Goal: Check status: Check status

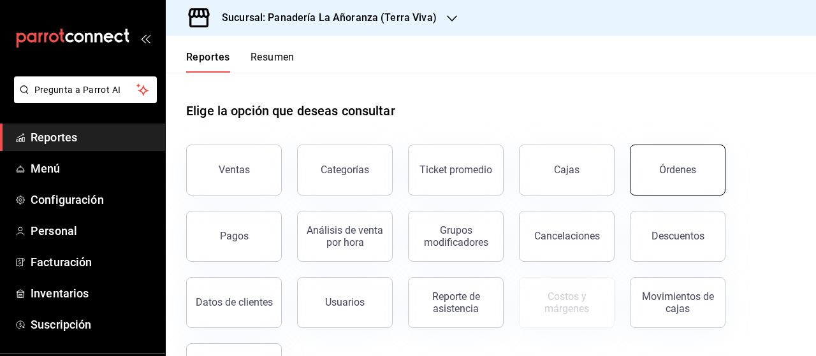
click at [655, 159] on button "Órdenes" at bounding box center [678, 170] width 96 height 51
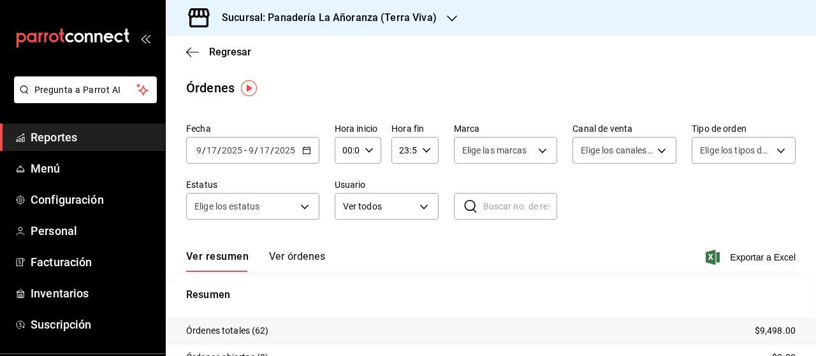
click at [447, 20] on icon "button" at bounding box center [452, 18] width 10 height 10
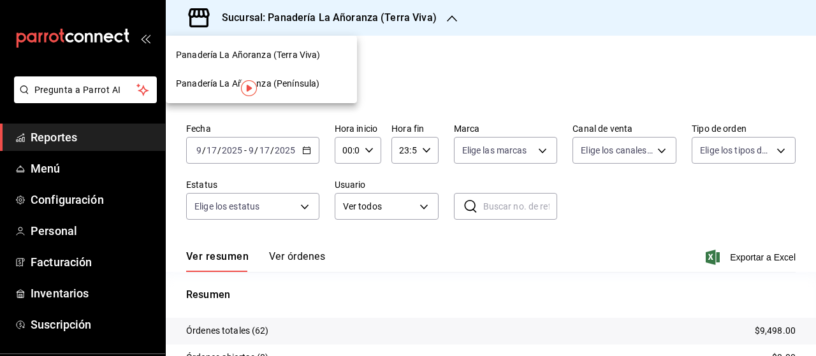
click at [299, 83] on span "Panadería La Añoranza (Península)" at bounding box center [247, 83] width 143 height 13
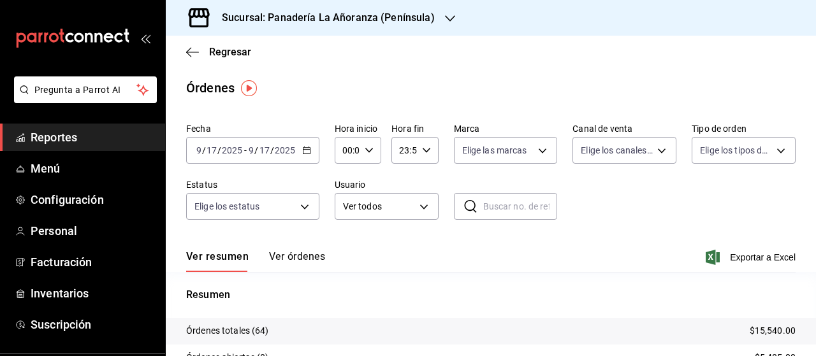
click at [82, 136] on span "Reportes" at bounding box center [93, 137] width 124 height 17
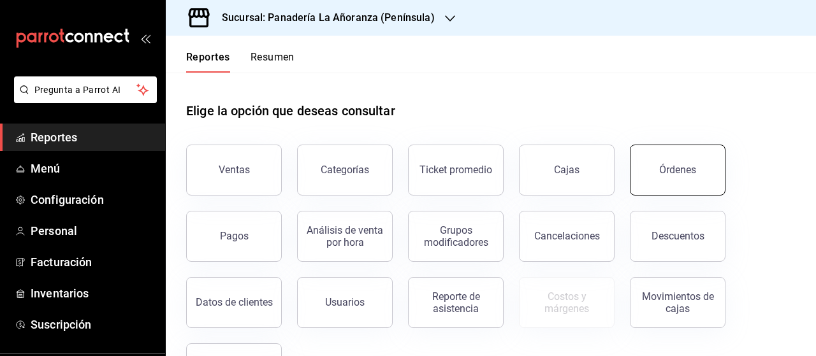
click at [702, 178] on button "Órdenes" at bounding box center [678, 170] width 96 height 51
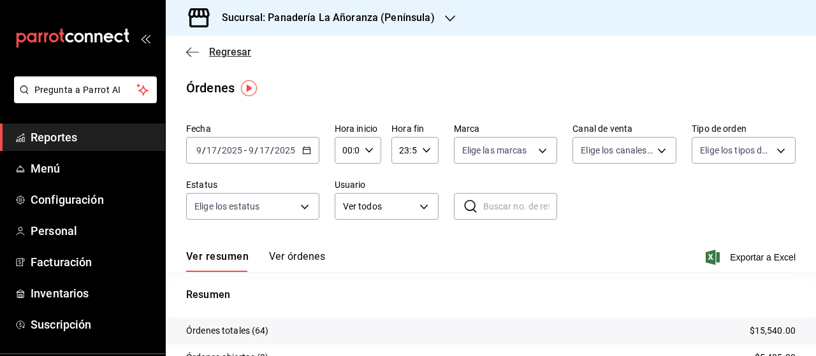
click at [195, 47] on icon "button" at bounding box center [192, 52] width 13 height 11
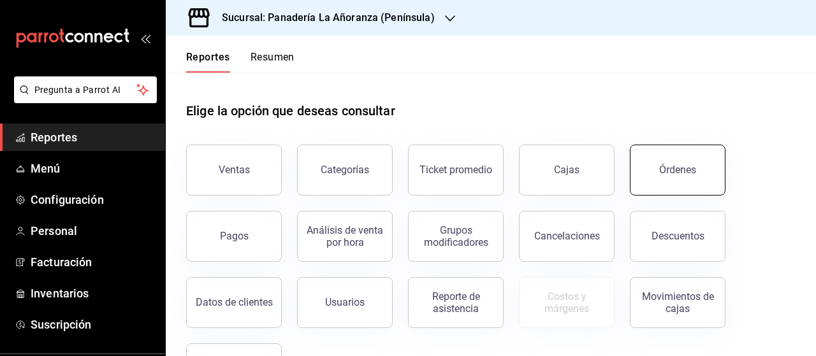
click at [672, 185] on button "Órdenes" at bounding box center [678, 170] width 96 height 51
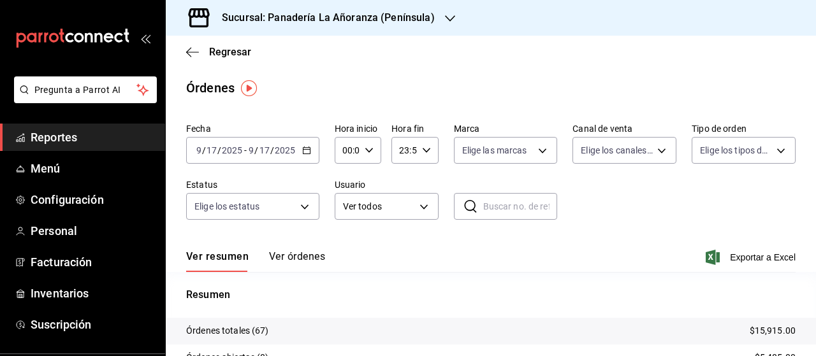
click at [445, 20] on icon "button" at bounding box center [450, 18] width 10 height 10
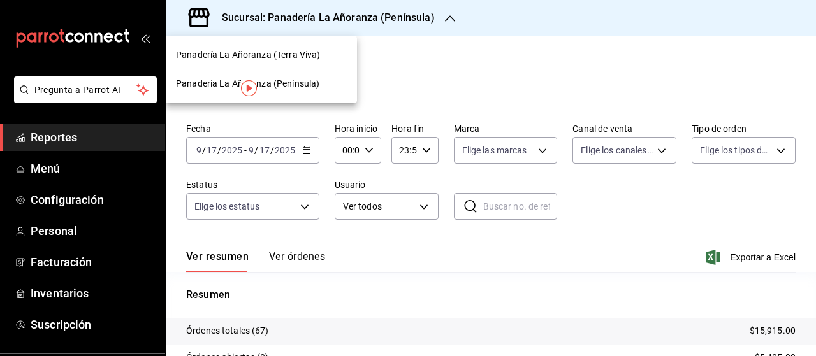
click at [297, 61] on span "Panadería La Añoranza (Terra Viva)" at bounding box center [248, 54] width 144 height 13
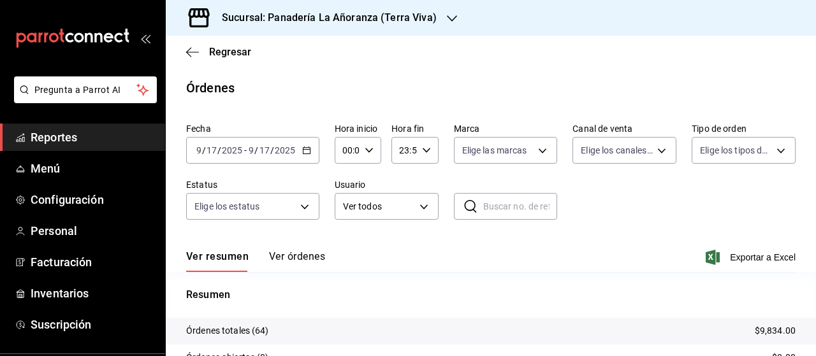
scroll to position [134, 0]
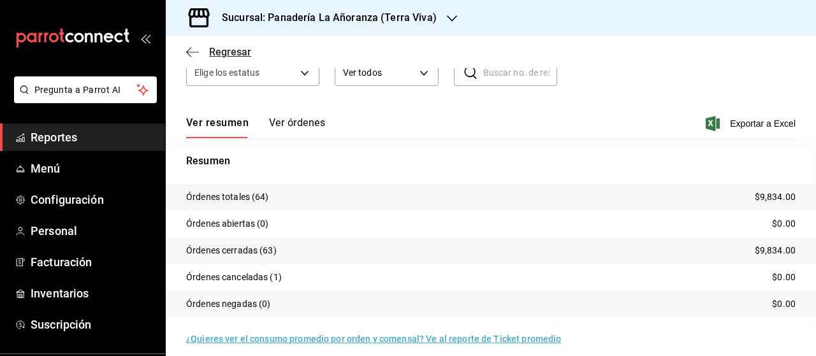
click at [194, 54] on icon "button" at bounding box center [192, 52] width 13 height 11
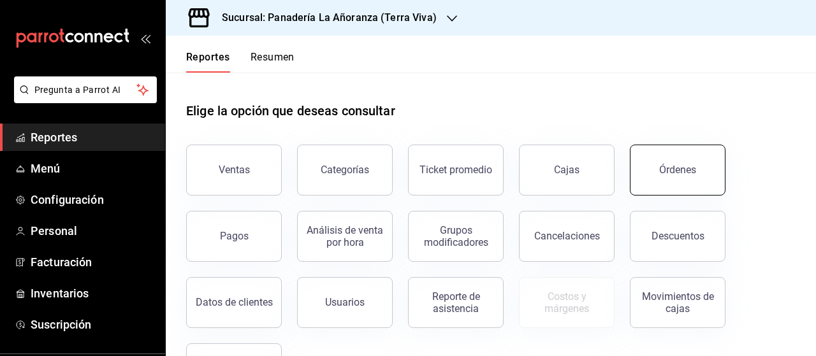
click at [672, 166] on div "Órdenes" at bounding box center [677, 170] width 37 height 12
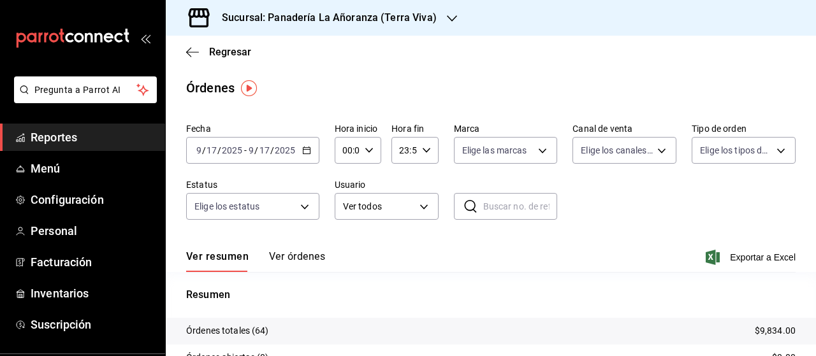
click at [441, 20] on div "Sucursal: Panadería La Añoranza (Terra Viva)" at bounding box center [319, 18] width 286 height 36
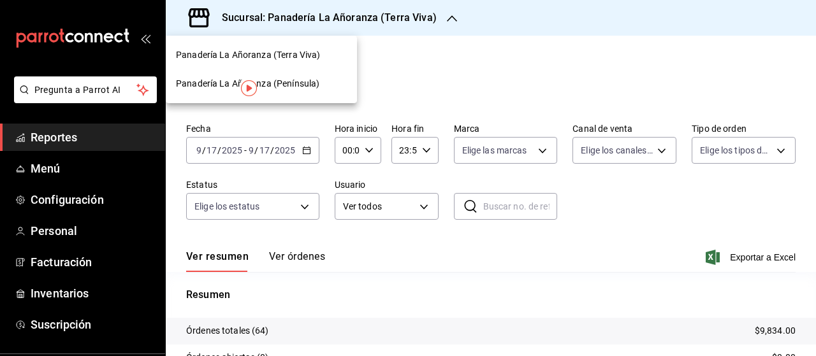
click at [305, 81] on span "Panadería La Añoranza (Península)" at bounding box center [247, 83] width 143 height 13
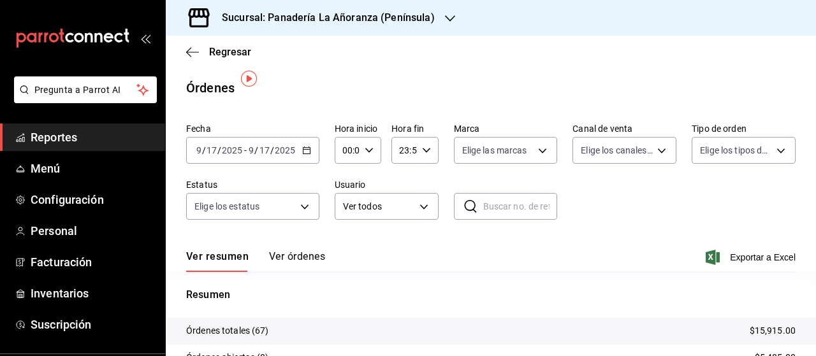
scroll to position [64, 0]
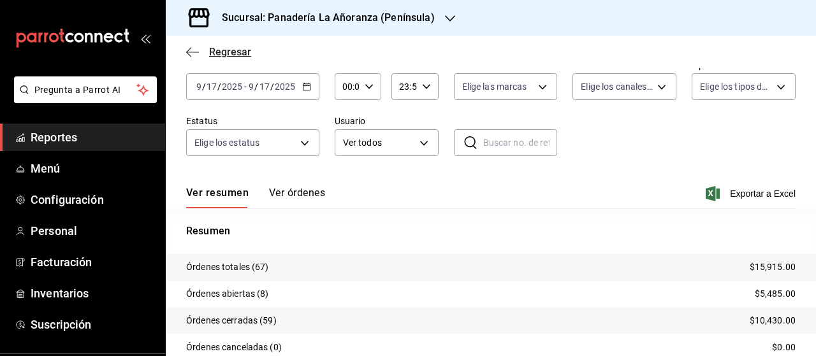
click at [190, 52] on icon "button" at bounding box center [192, 52] width 13 height 11
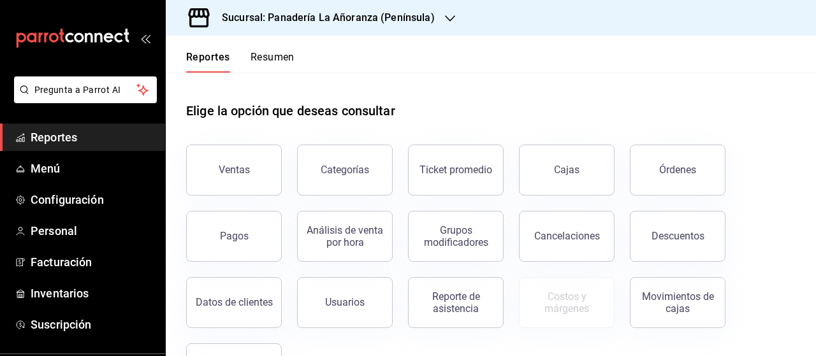
click at [50, 136] on span "Reportes" at bounding box center [93, 137] width 124 height 17
click at [646, 173] on button "Órdenes" at bounding box center [678, 170] width 96 height 51
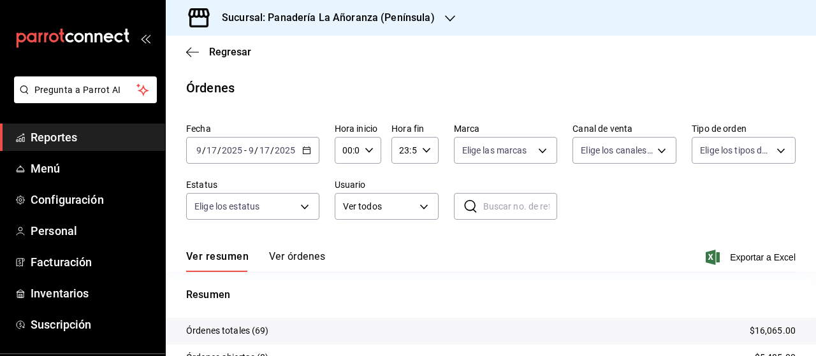
scroll to position [64, 0]
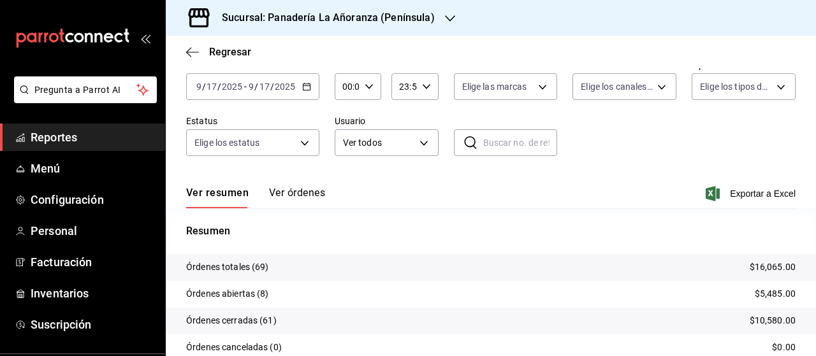
click at [447, 22] on icon "button" at bounding box center [450, 18] width 10 height 10
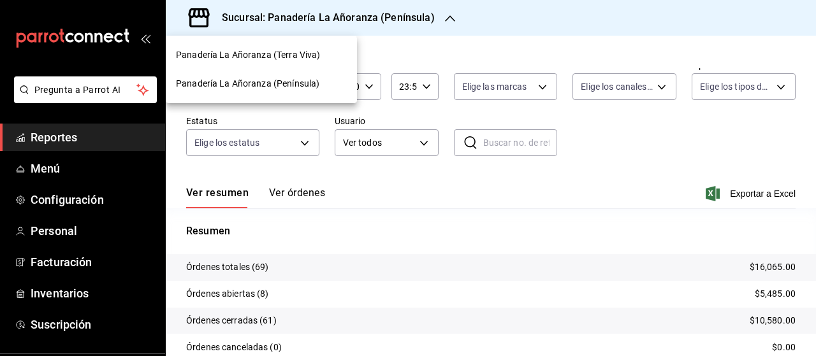
click at [277, 56] on span "Panadería La Añoranza (Terra Viva)" at bounding box center [248, 54] width 144 height 13
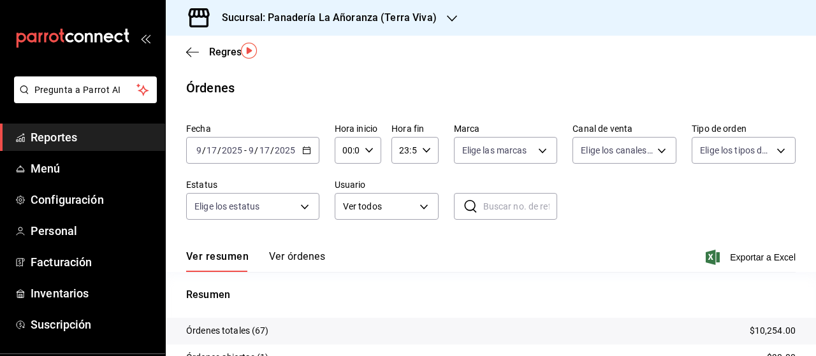
scroll to position [64, 0]
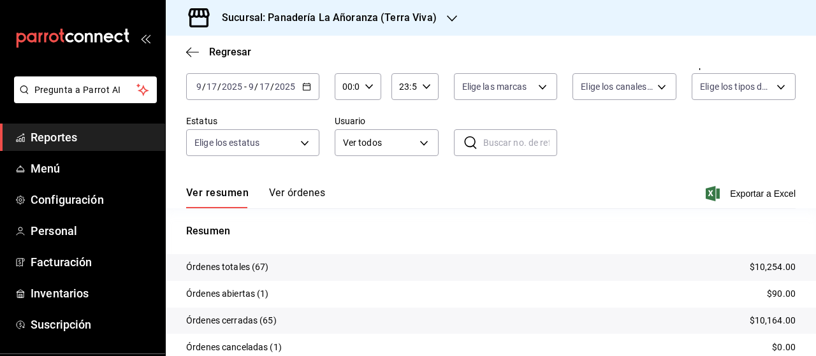
click at [241, 92] on div "[DATE] [DATE] - [DATE] [DATE]" at bounding box center [252, 86] width 133 height 27
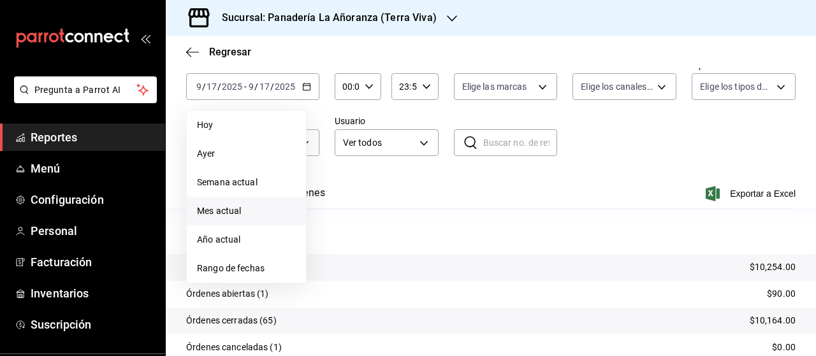
click at [213, 208] on span "Mes actual" at bounding box center [246, 211] width 99 height 13
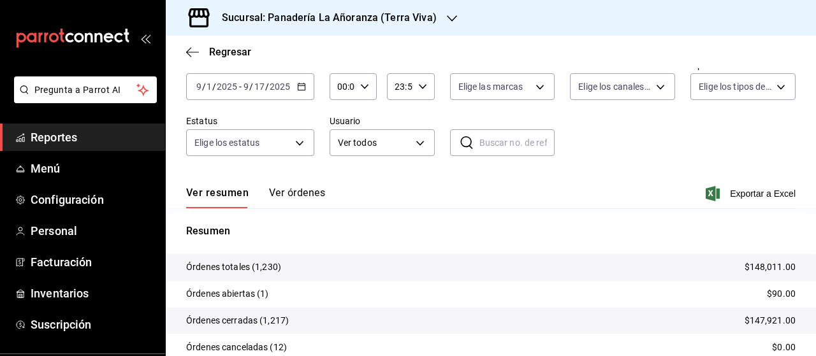
click at [437, 22] on div "Sucursal: Panadería La Añoranza (Terra Viva)" at bounding box center [319, 18] width 286 height 36
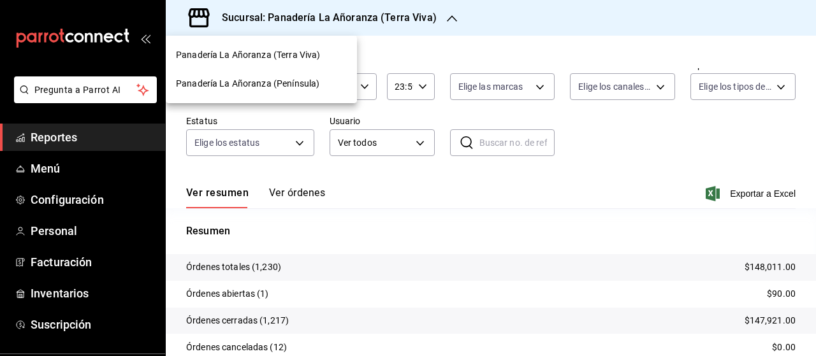
click at [313, 81] on span "Panadería La Añoranza (Península)" at bounding box center [247, 83] width 143 height 13
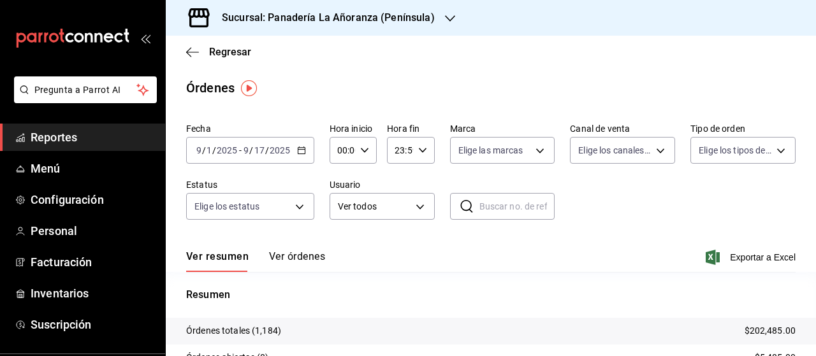
click at [69, 136] on span "Reportes" at bounding box center [93, 137] width 124 height 17
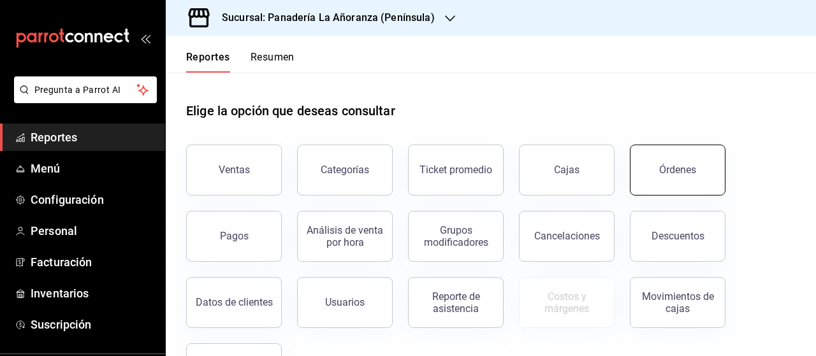
click at [658, 168] on button "Órdenes" at bounding box center [678, 170] width 96 height 51
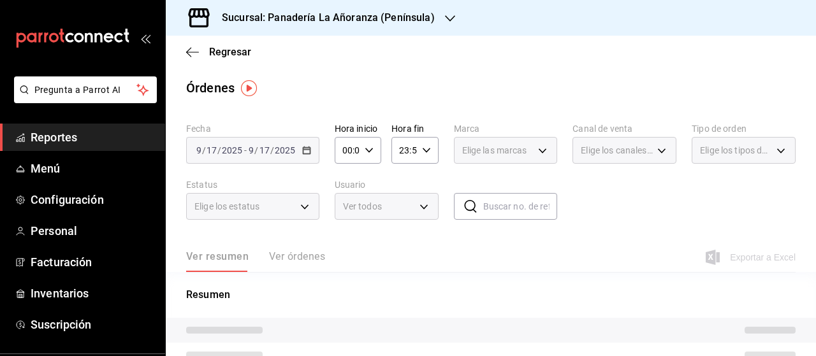
click at [181, 48] on div "Regresar" at bounding box center [491, 52] width 650 height 32
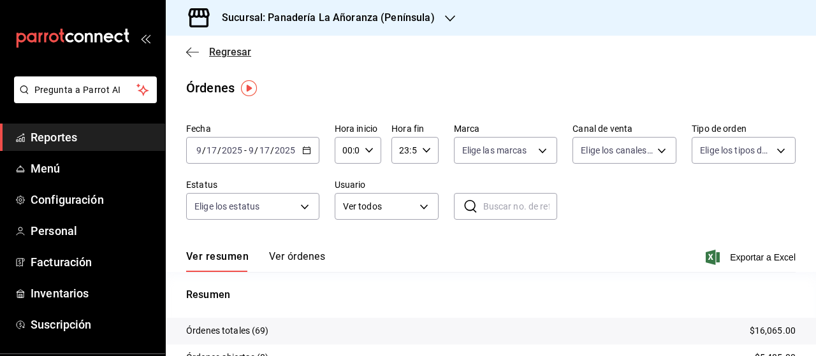
click at [189, 47] on icon "button" at bounding box center [192, 52] width 13 height 11
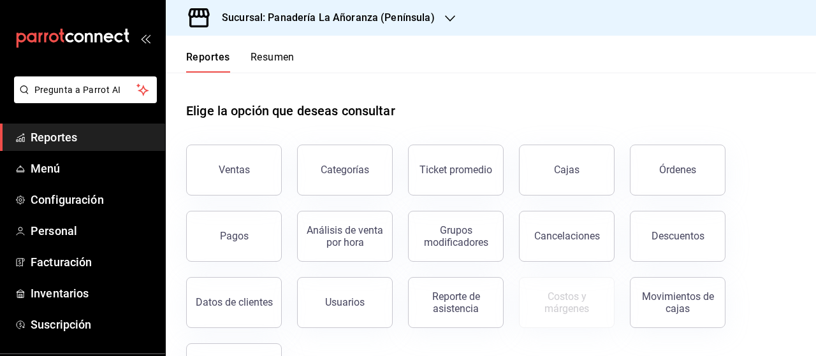
click at [269, 54] on button "Resumen" at bounding box center [272, 62] width 44 height 22
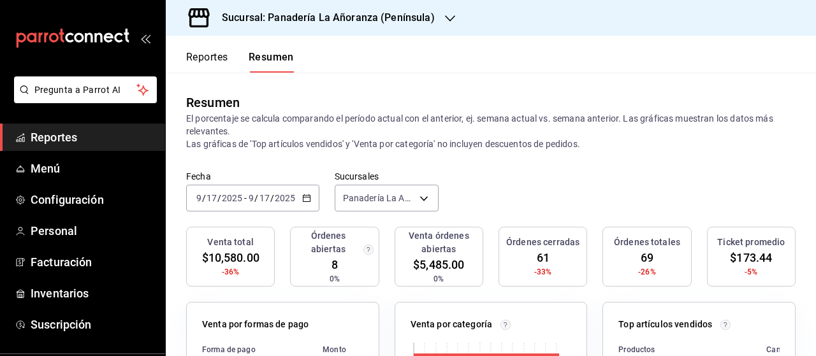
scroll to position [64, 0]
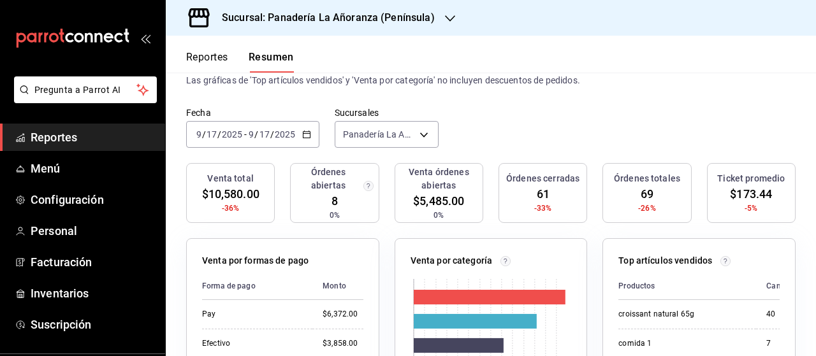
click at [270, 134] on span "/" at bounding box center [272, 134] width 4 height 10
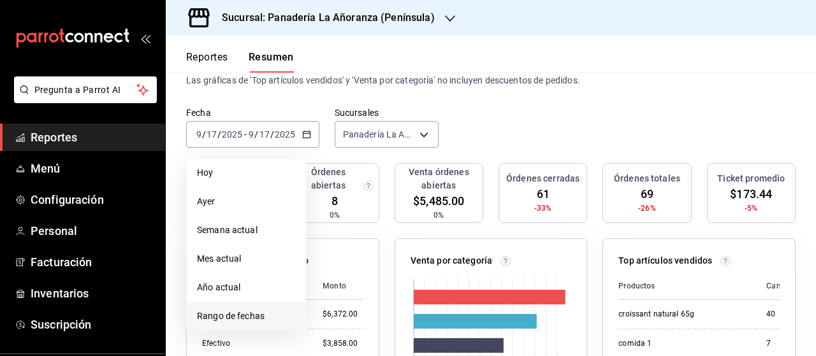
click at [263, 313] on span "Rango de fechas" at bounding box center [246, 316] width 99 height 13
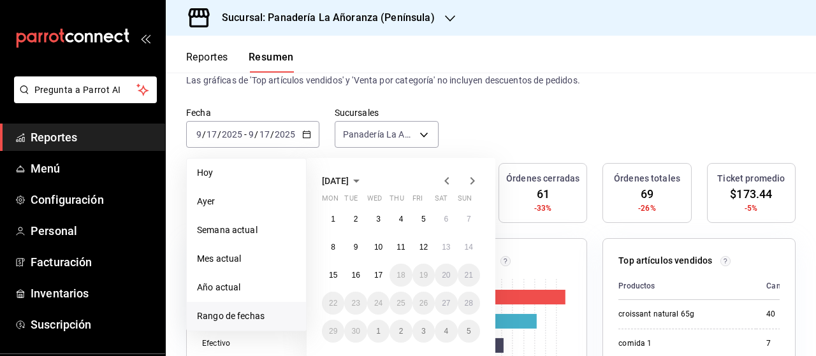
click at [364, 175] on icon "button" at bounding box center [356, 180] width 15 height 15
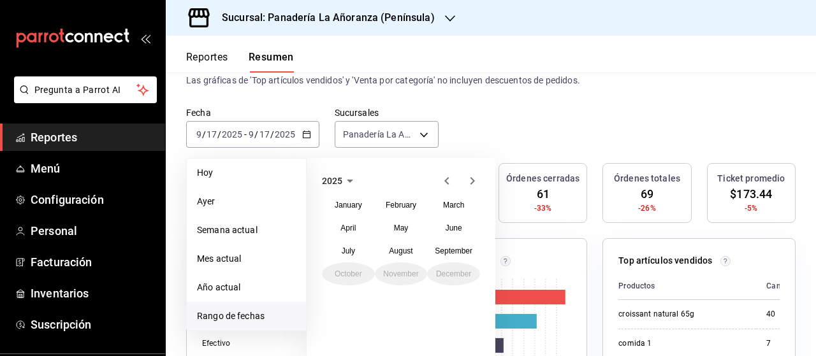
click at [349, 178] on icon "button" at bounding box center [349, 180] width 15 height 15
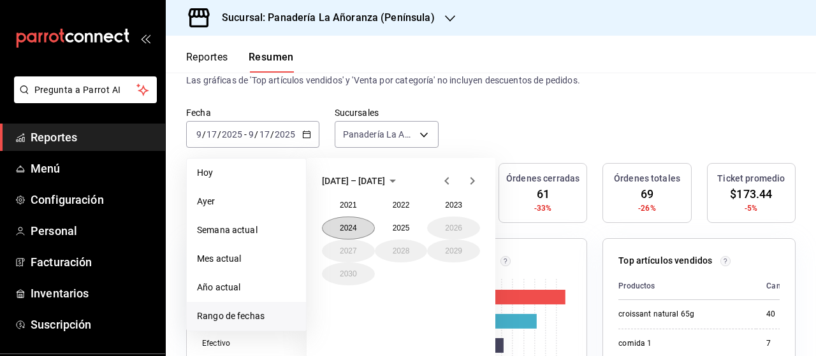
click at [352, 225] on button "2024" at bounding box center [348, 228] width 53 height 23
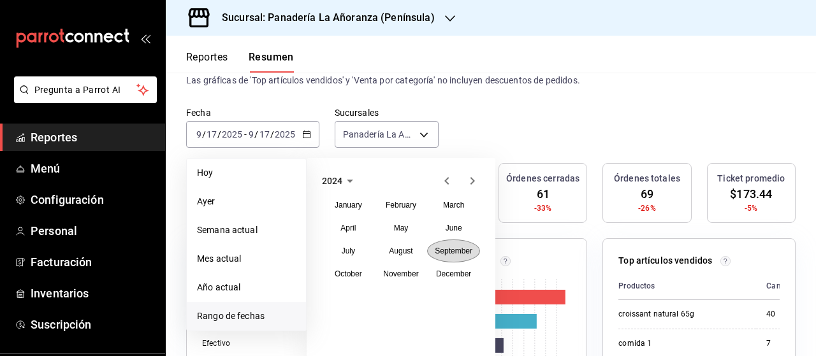
click at [452, 250] on abbr "September" at bounding box center [454, 251] width 38 height 9
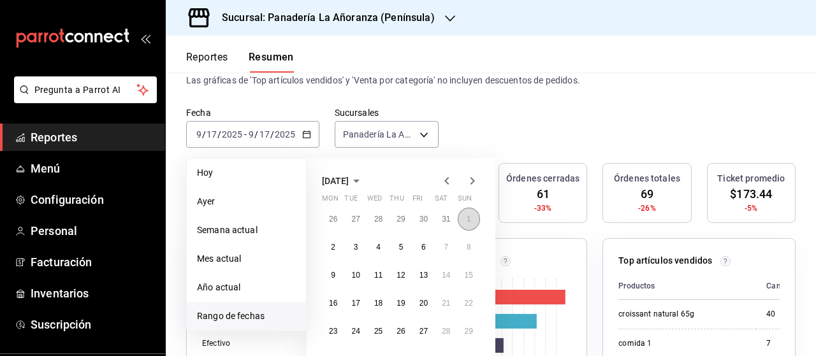
click at [464, 220] on button "1" at bounding box center [469, 219] width 22 height 23
click at [358, 304] on abbr "17" at bounding box center [355, 303] width 8 height 9
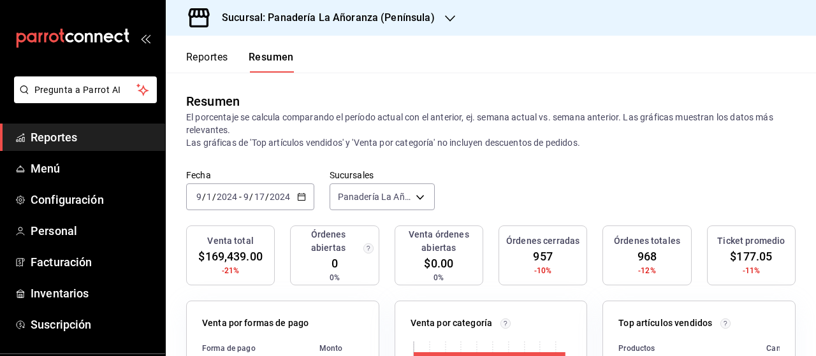
scroll to position [0, 0]
click at [445, 20] on icon "button" at bounding box center [450, 18] width 10 height 10
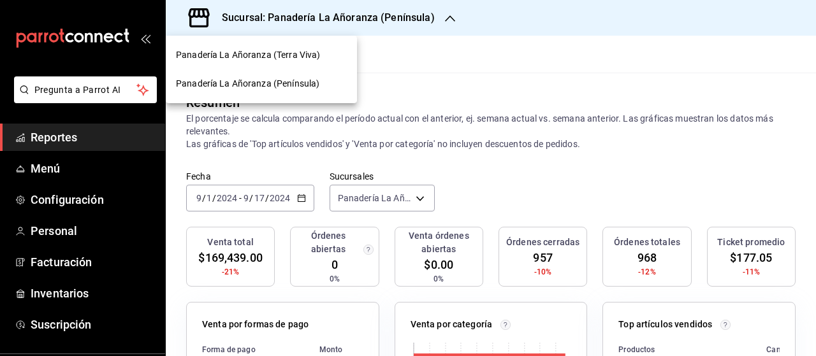
click at [288, 62] on div "Panadería La Añoranza (Terra Viva)" at bounding box center [261, 55] width 191 height 29
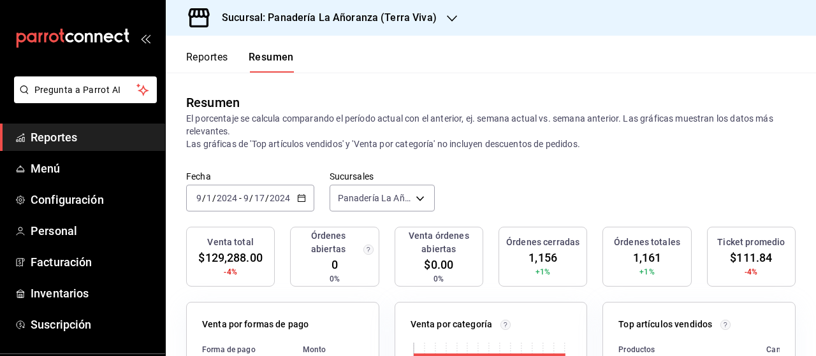
click at [66, 133] on span "Reportes" at bounding box center [93, 137] width 124 height 17
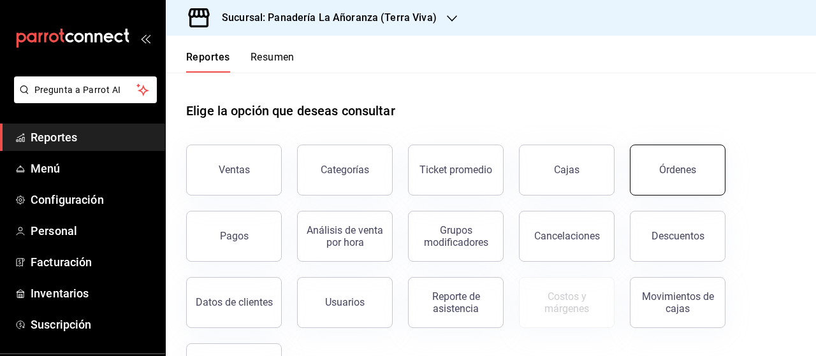
click at [675, 166] on div "Órdenes" at bounding box center [677, 170] width 37 height 12
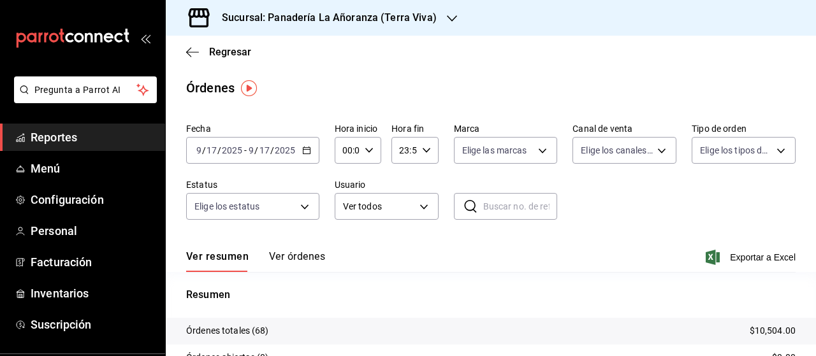
click at [440, 16] on div "Sucursal: Panadería La Añoranza (Terra Viva)" at bounding box center [319, 18] width 286 height 36
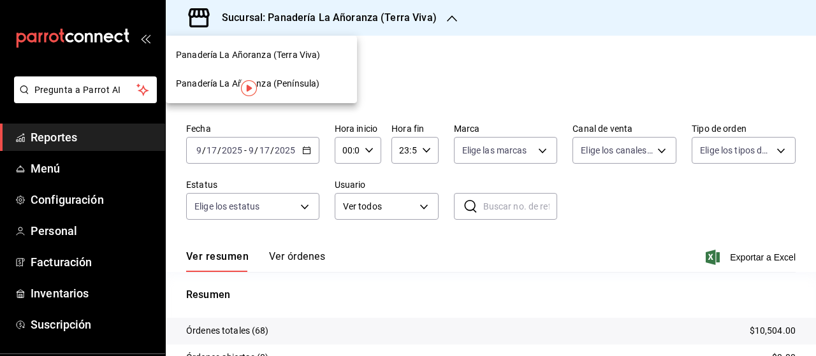
click at [296, 80] on span "Panadería La Añoranza (Península)" at bounding box center [247, 83] width 143 height 13
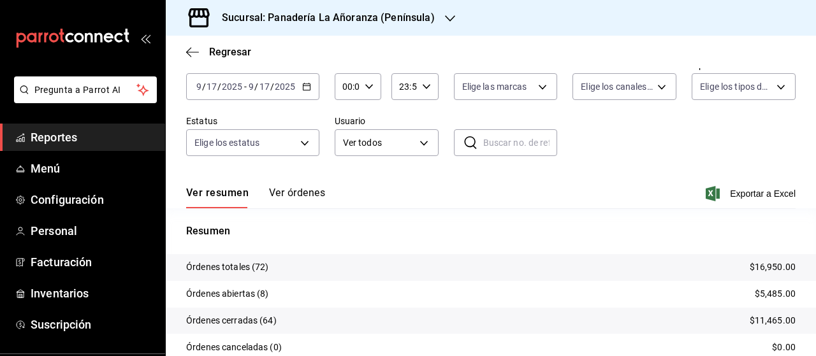
scroll to position [127, 0]
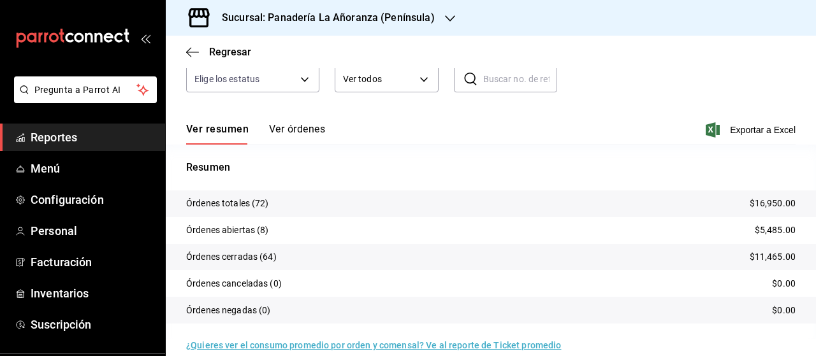
click at [76, 132] on span "Reportes" at bounding box center [93, 137] width 124 height 17
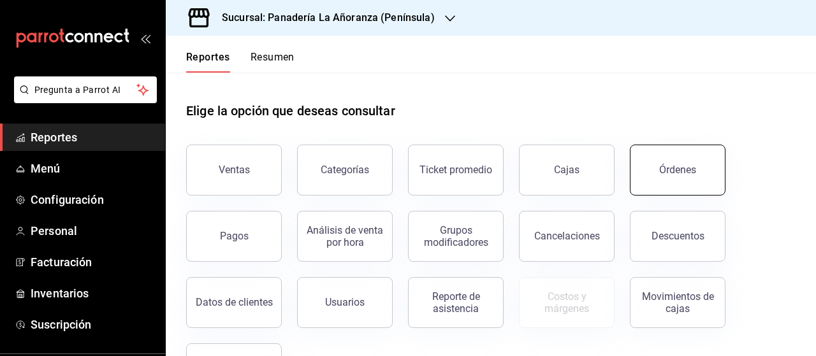
click at [696, 152] on button "Órdenes" at bounding box center [678, 170] width 96 height 51
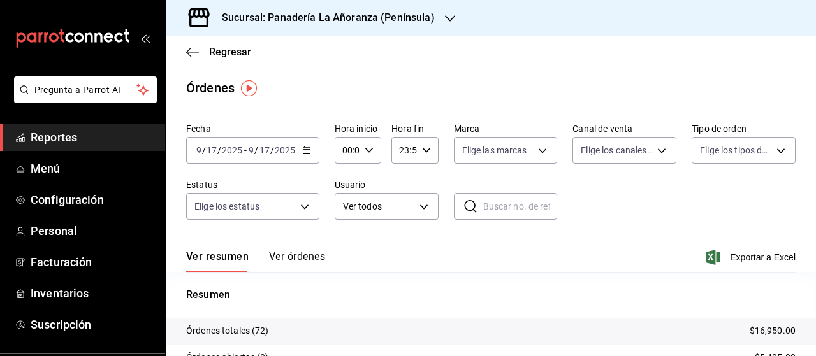
click at [437, 13] on div "Sucursal: Panadería La Añoranza (Península)" at bounding box center [318, 18] width 284 height 36
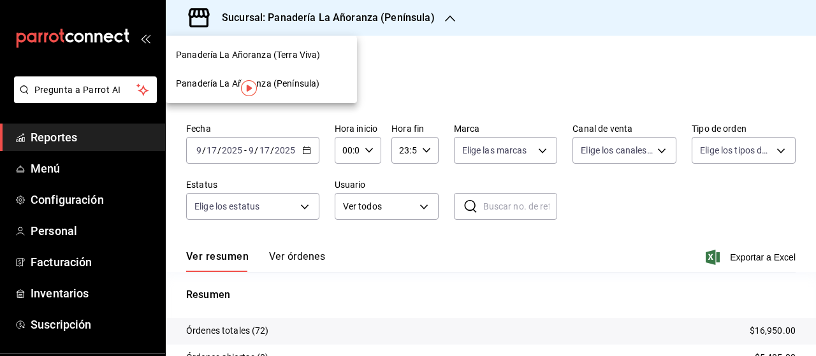
click at [284, 57] on span "Panadería La Añoranza (Terra Viva)" at bounding box center [248, 54] width 144 height 13
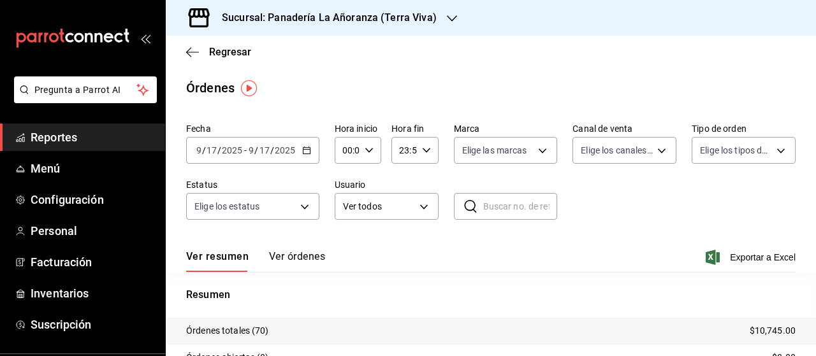
scroll to position [64, 0]
